Goal: Check status: Check status

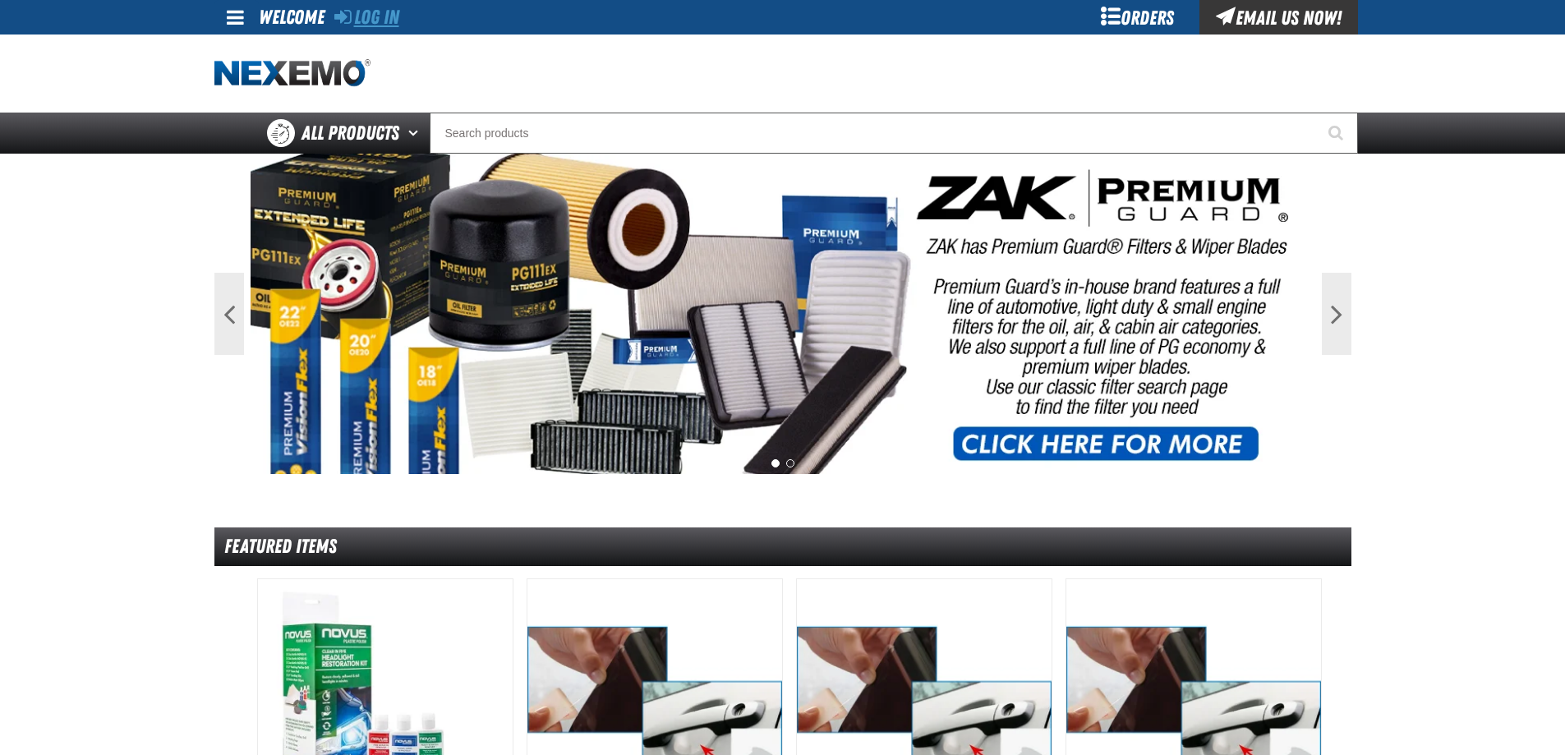
click at [378, 28] on link "Log In" at bounding box center [366, 17] width 65 height 23
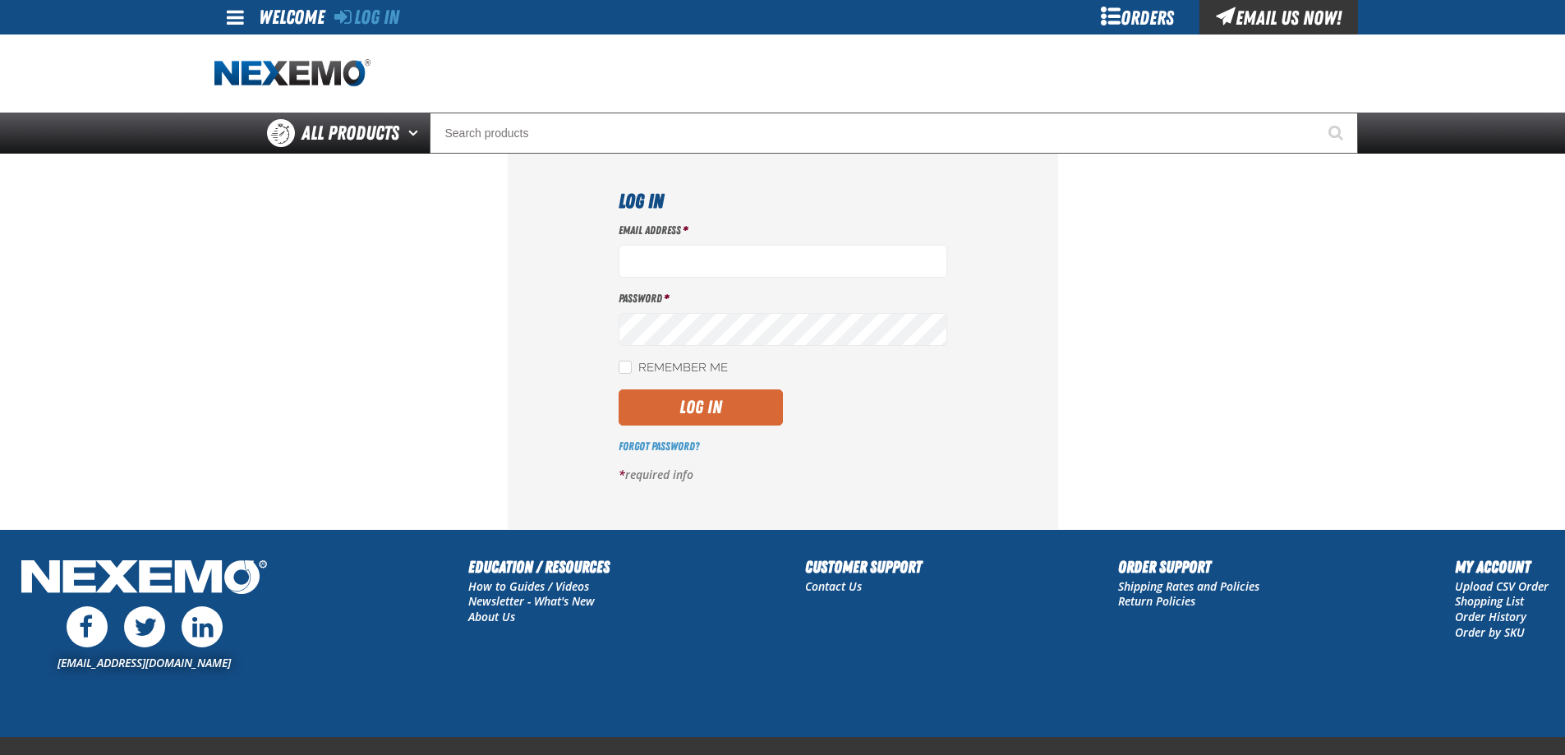
type input "[EMAIL_ADDRESS][DOMAIN_NAME]"
click at [729, 400] on button "Log In" at bounding box center [701, 407] width 164 height 36
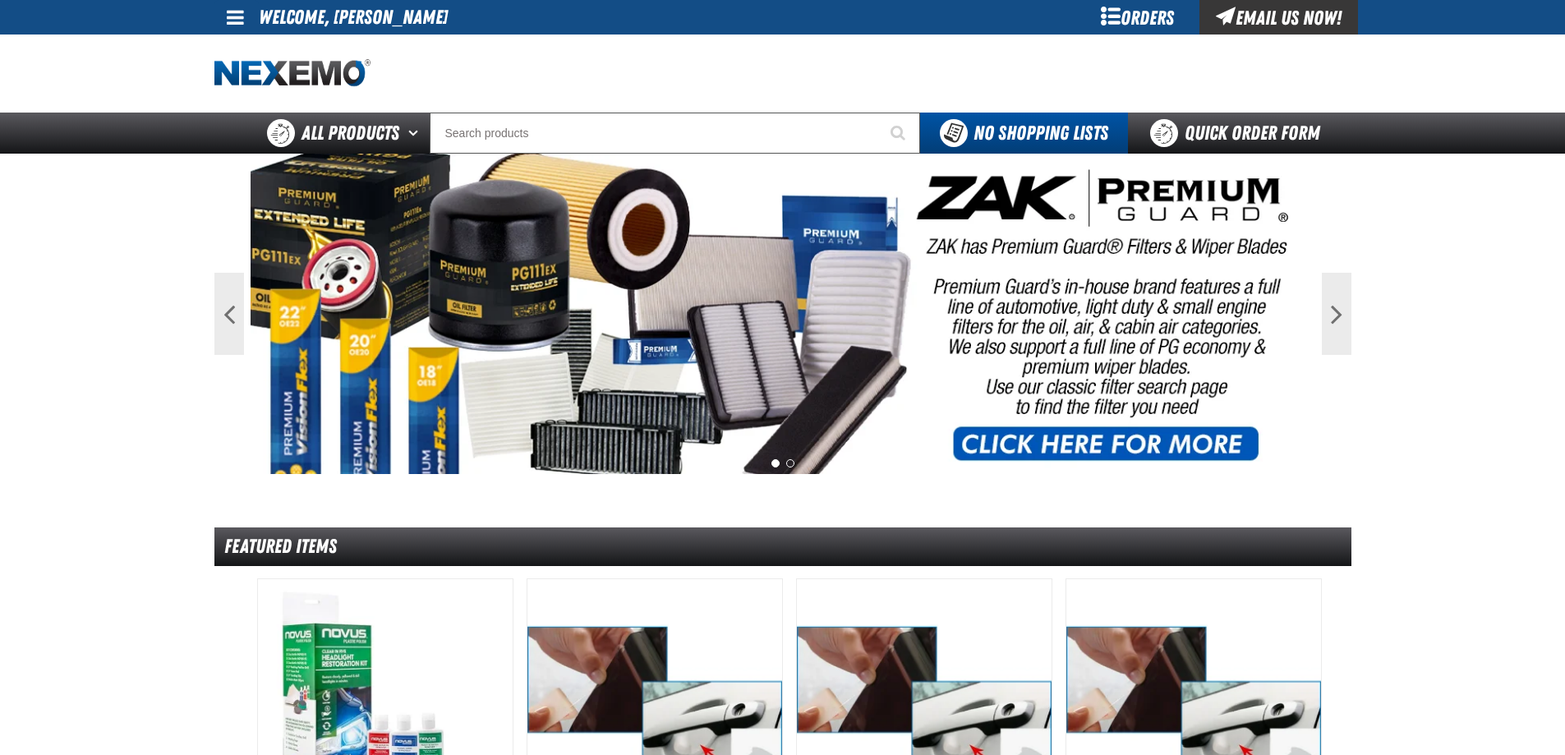
click at [1107, 22] on div "Orders" at bounding box center [1137, 17] width 123 height 35
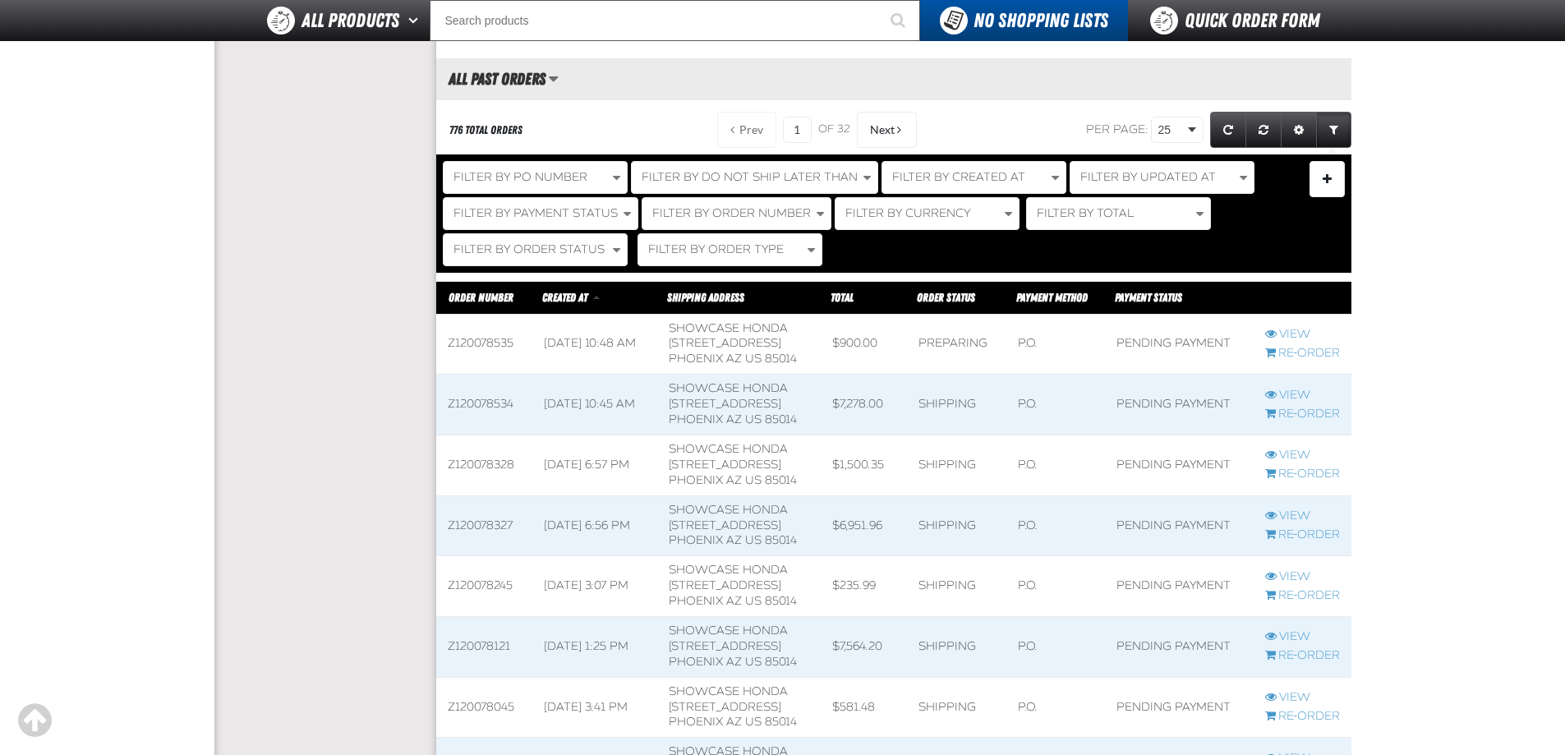
scroll to position [1396, 0]
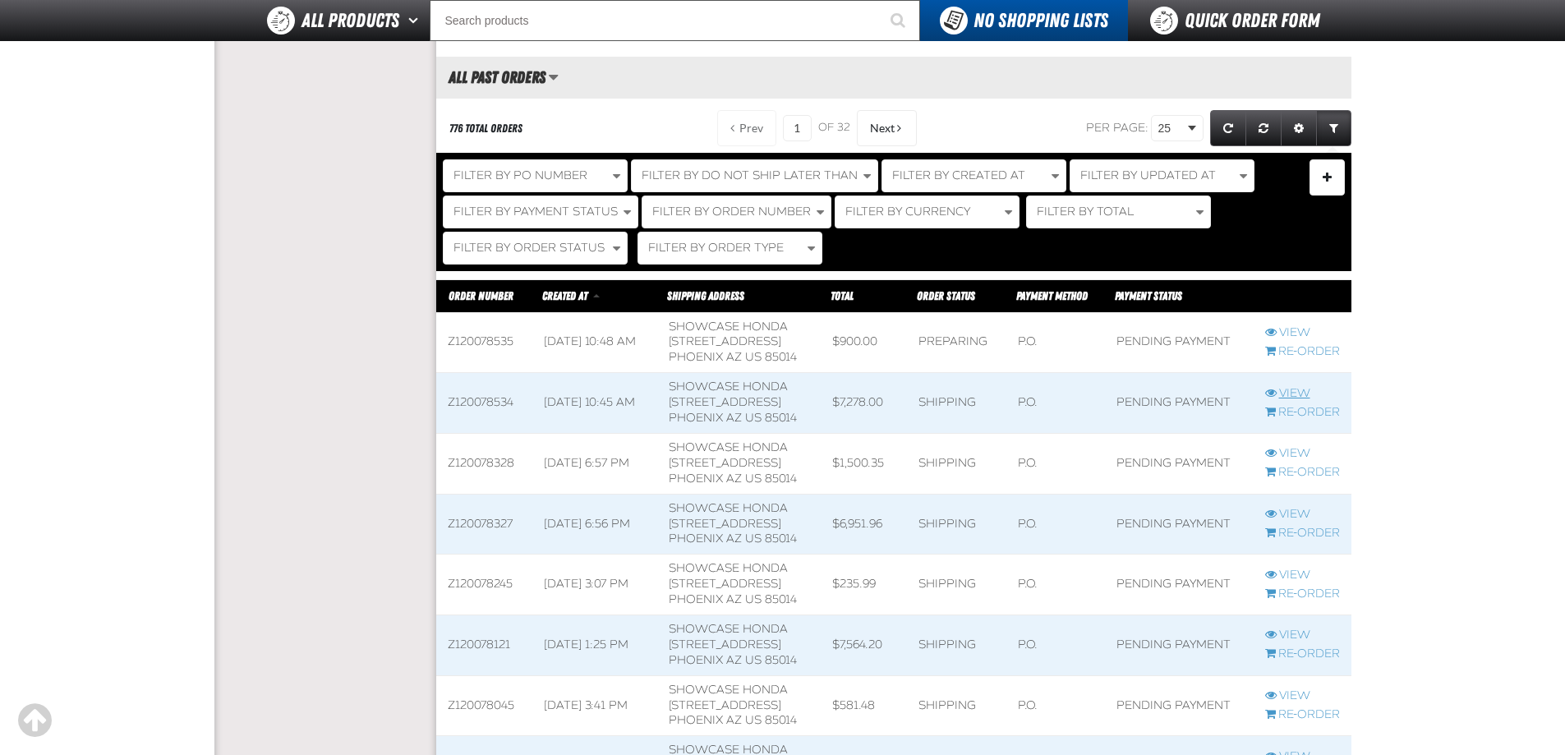
click at [1304, 402] on link "View" at bounding box center [1302, 394] width 75 height 16
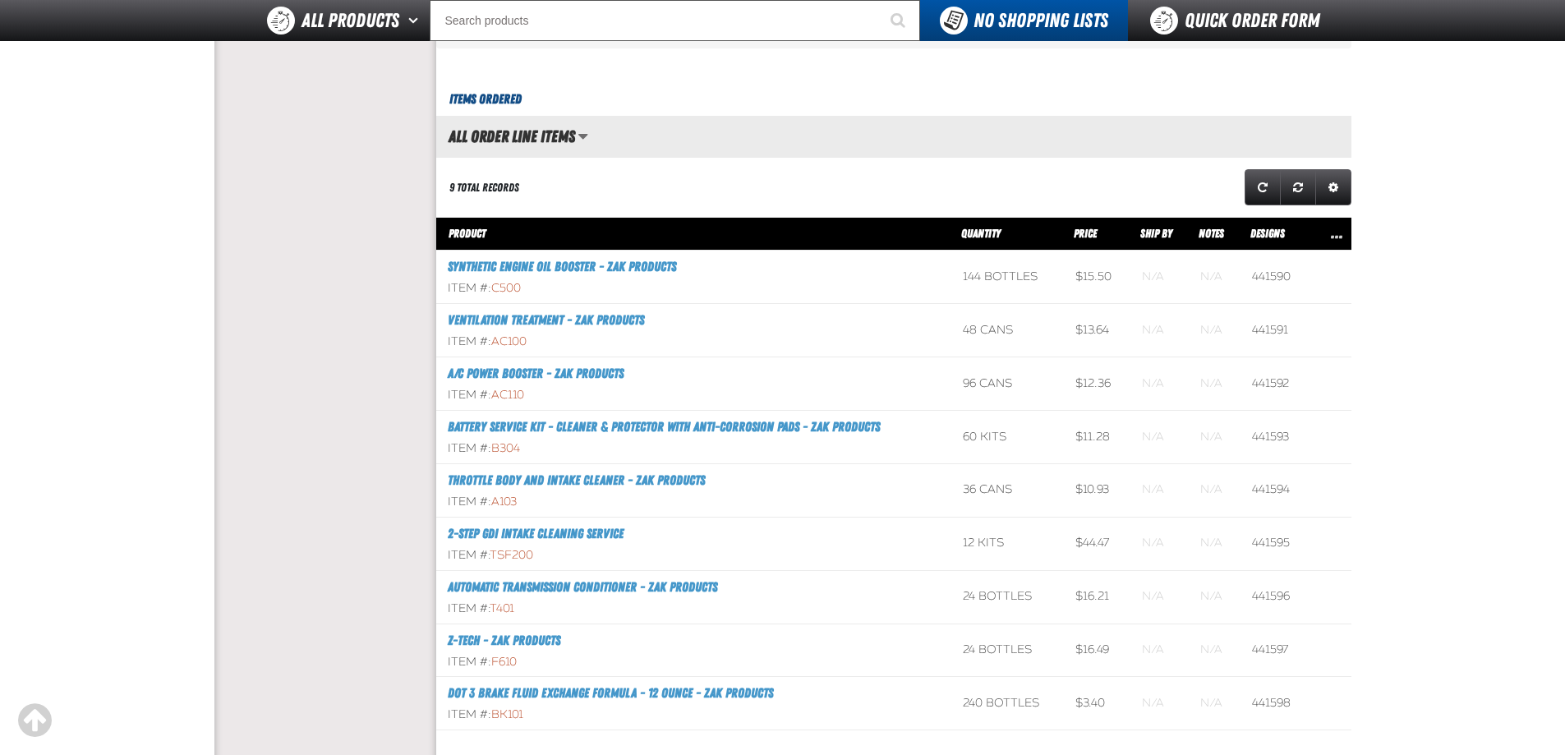
scroll to position [657, 0]
